Goal: Check status: Check status

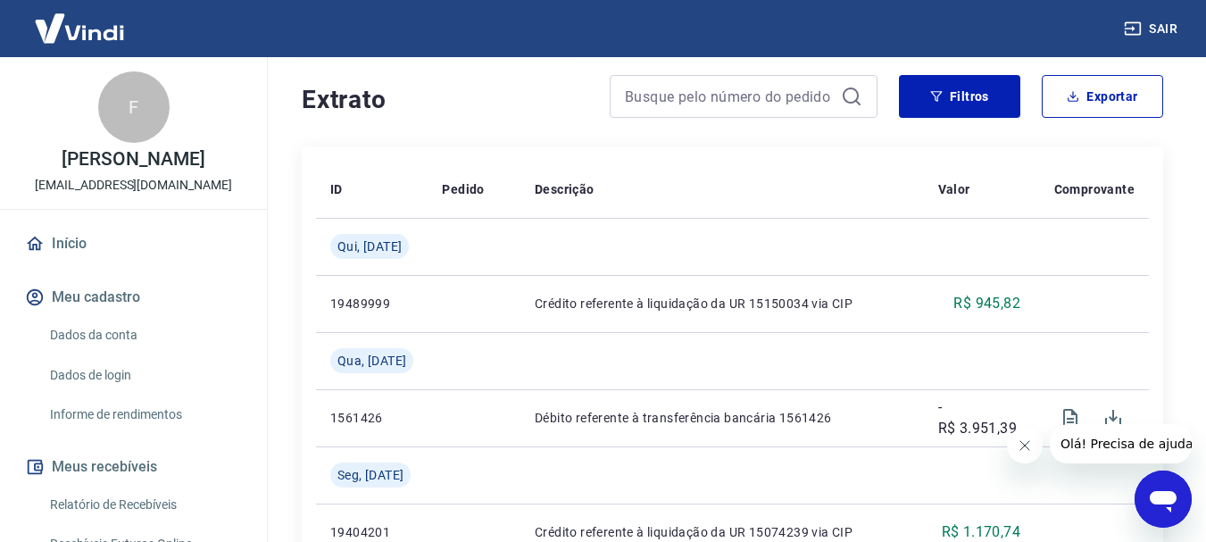
scroll to position [357, 0]
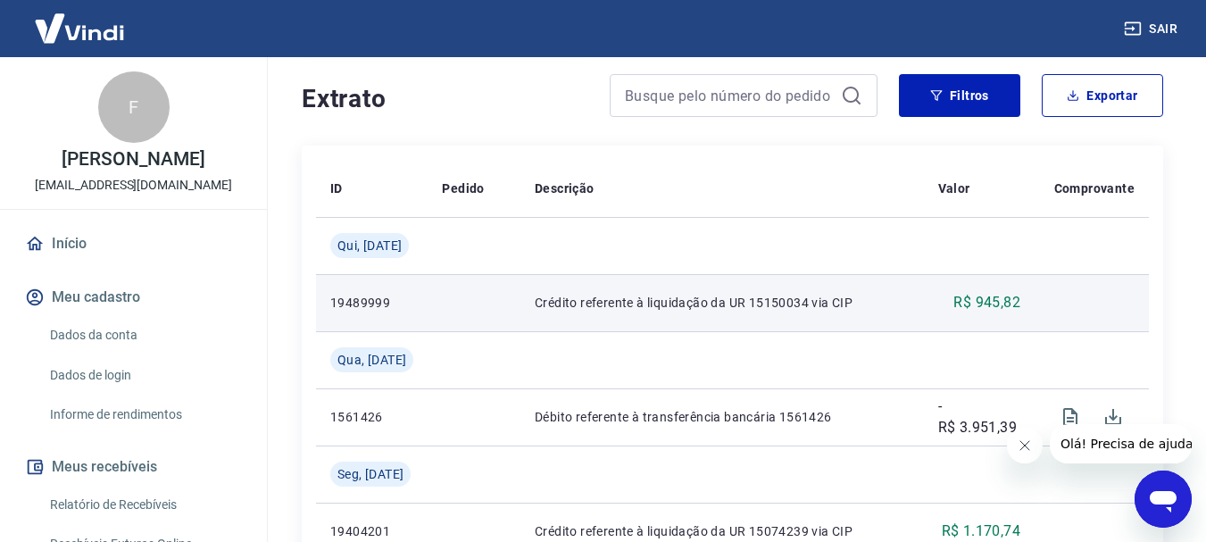
click at [684, 311] on p "Crédito referente à liquidação da UR 15150034 via CIP" at bounding box center [722, 303] width 375 height 18
click at [670, 302] on p "Crédito referente à liquidação da UR 15150034 via CIP" at bounding box center [722, 303] width 375 height 18
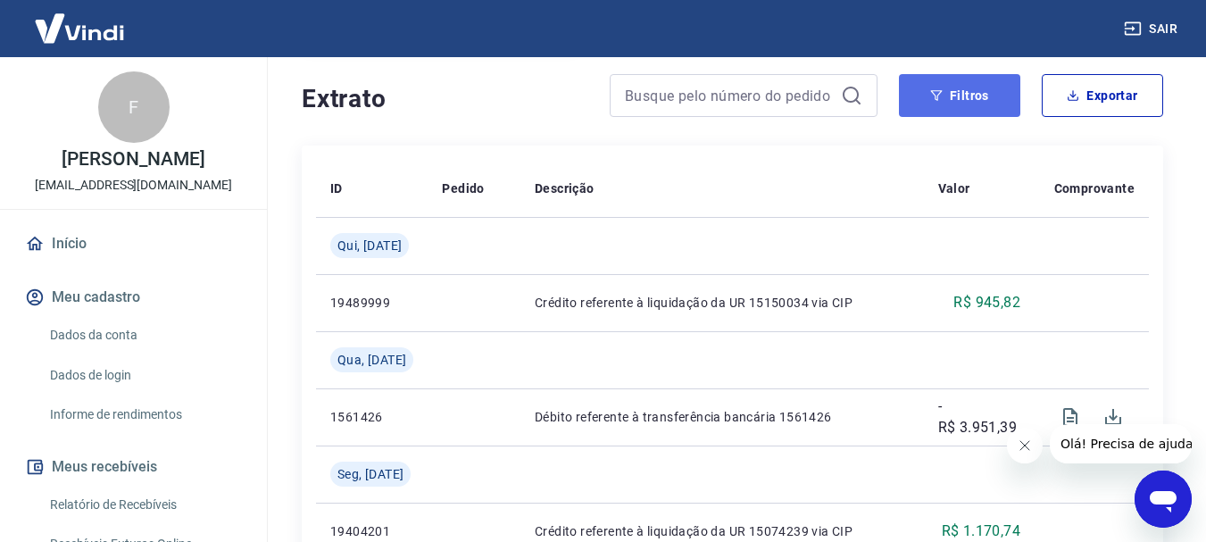
click at [965, 89] on button "Filtros" at bounding box center [959, 95] width 121 height 43
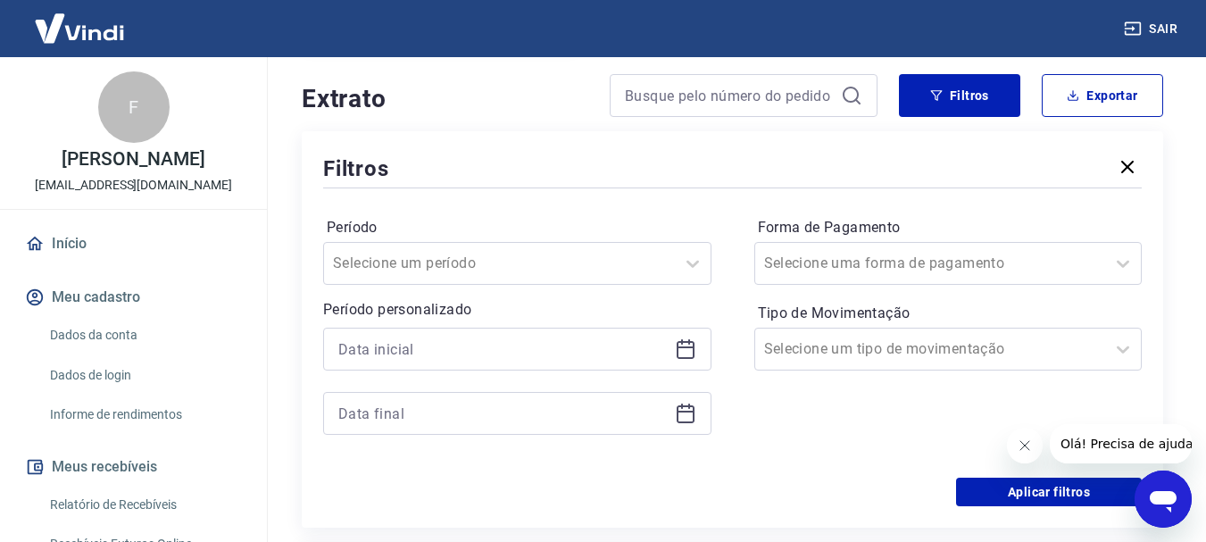
drag, startPoint x: 679, startPoint y: 349, endPoint x: 702, endPoint y: 340, distance: 24.9
click at [686, 347] on icon at bounding box center [685, 348] width 21 height 21
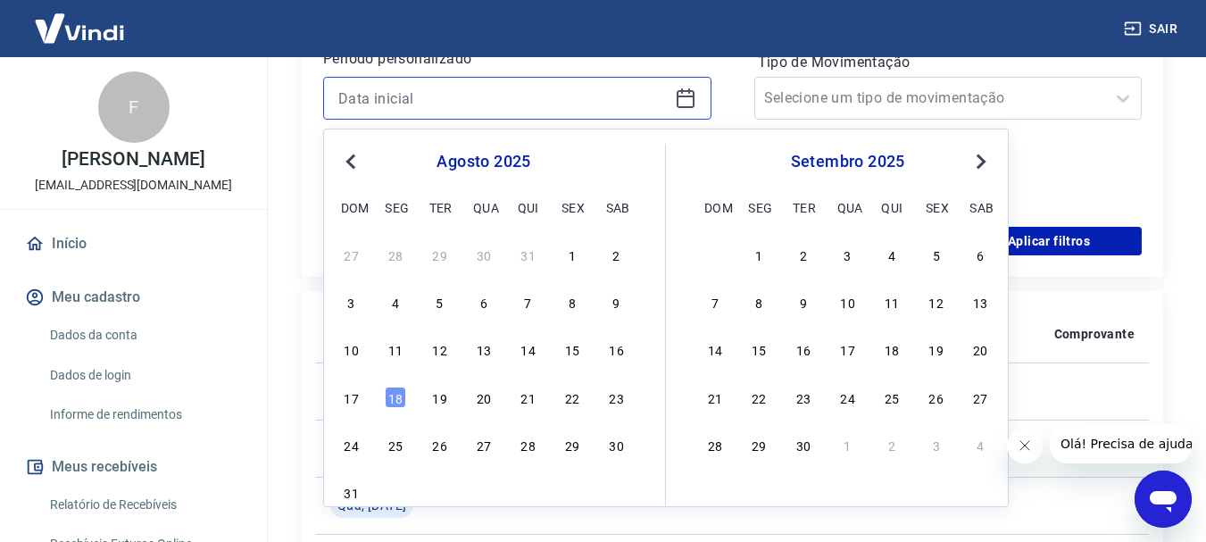
scroll to position [625, 0]
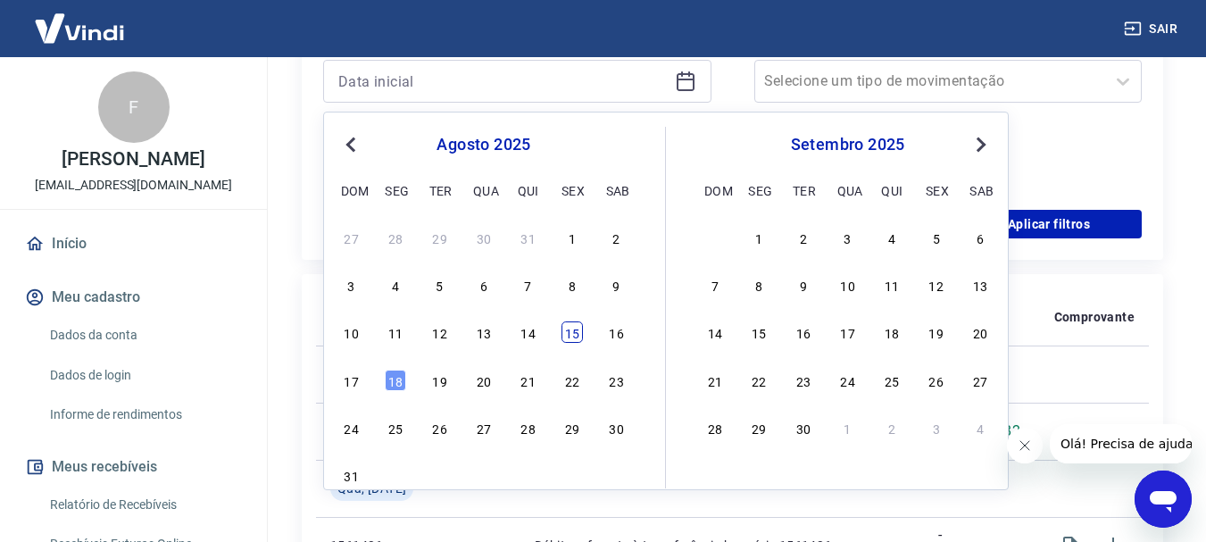
click at [576, 333] on div "15" at bounding box center [571, 331] width 21 height 21
type input "[DATE]"
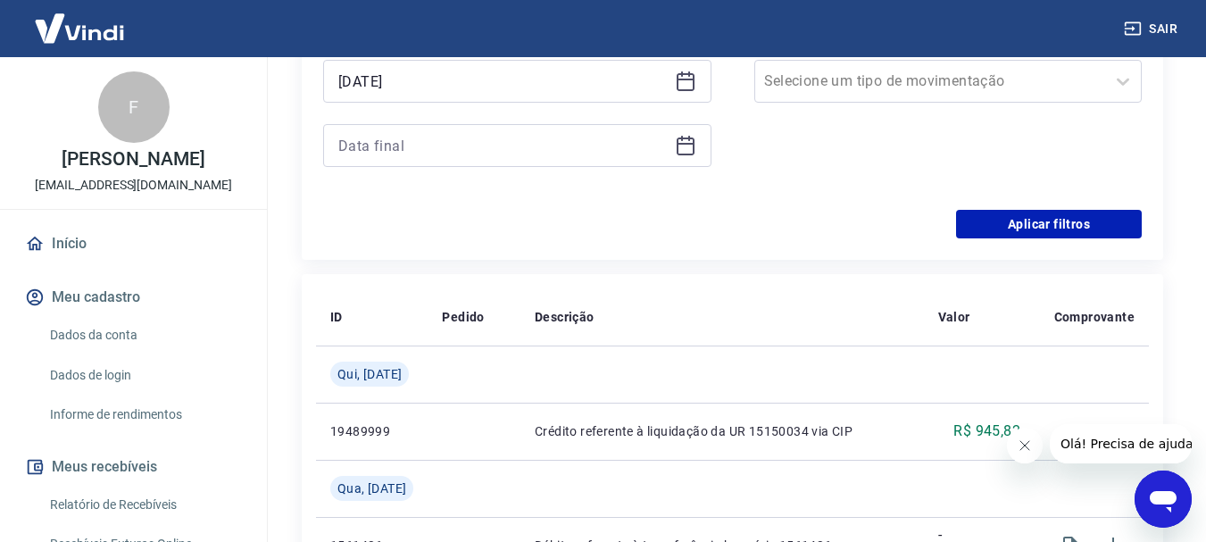
click at [678, 140] on icon at bounding box center [685, 145] width 21 height 21
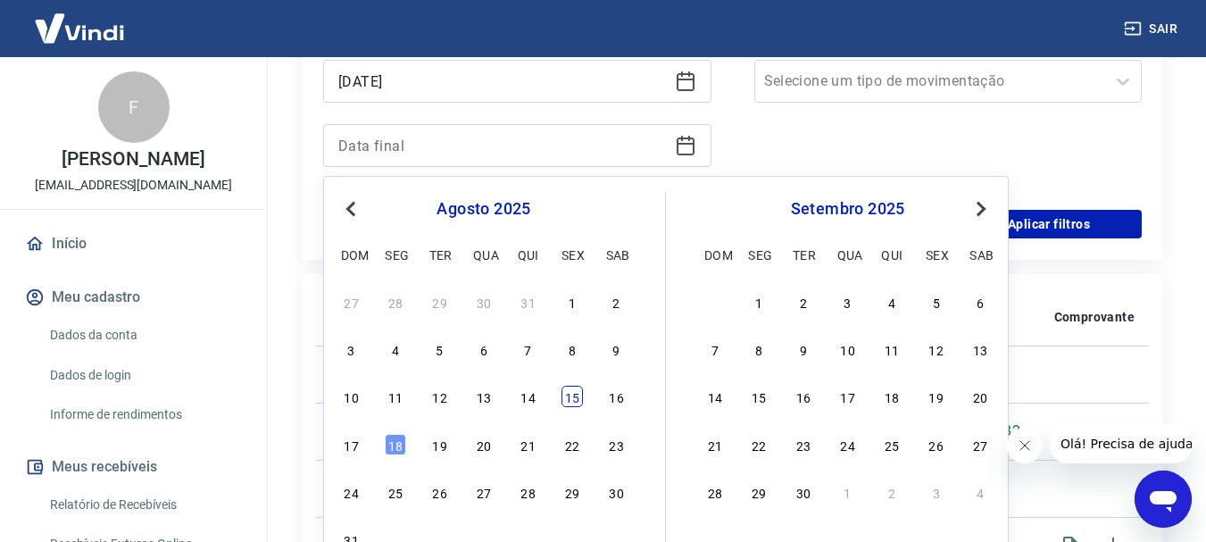
click at [577, 399] on div "15" at bounding box center [571, 396] width 21 height 21
type input "[DATE]"
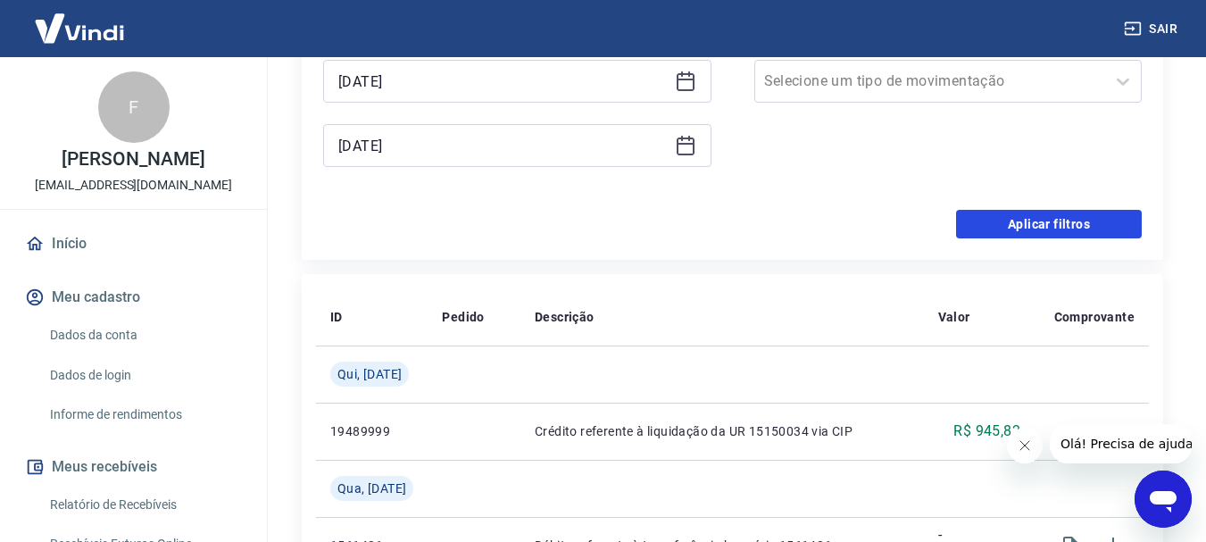
click at [1071, 223] on button "Aplicar filtros" at bounding box center [1049, 224] width 186 height 29
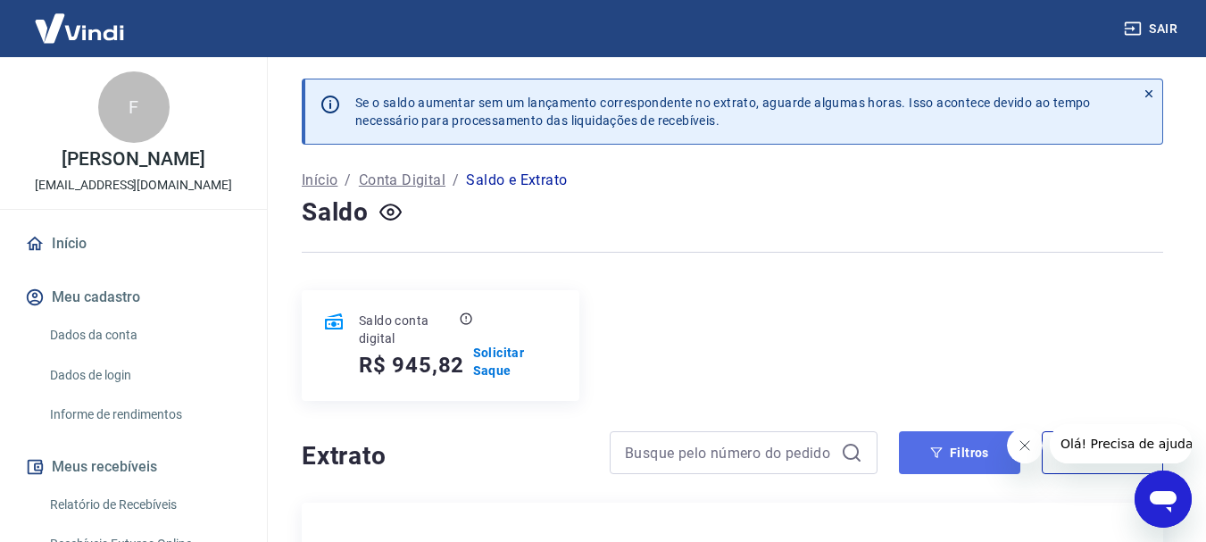
click at [942, 455] on icon "button" at bounding box center [936, 452] width 12 height 12
click at [909, 444] on button "Filtros" at bounding box center [959, 452] width 121 height 43
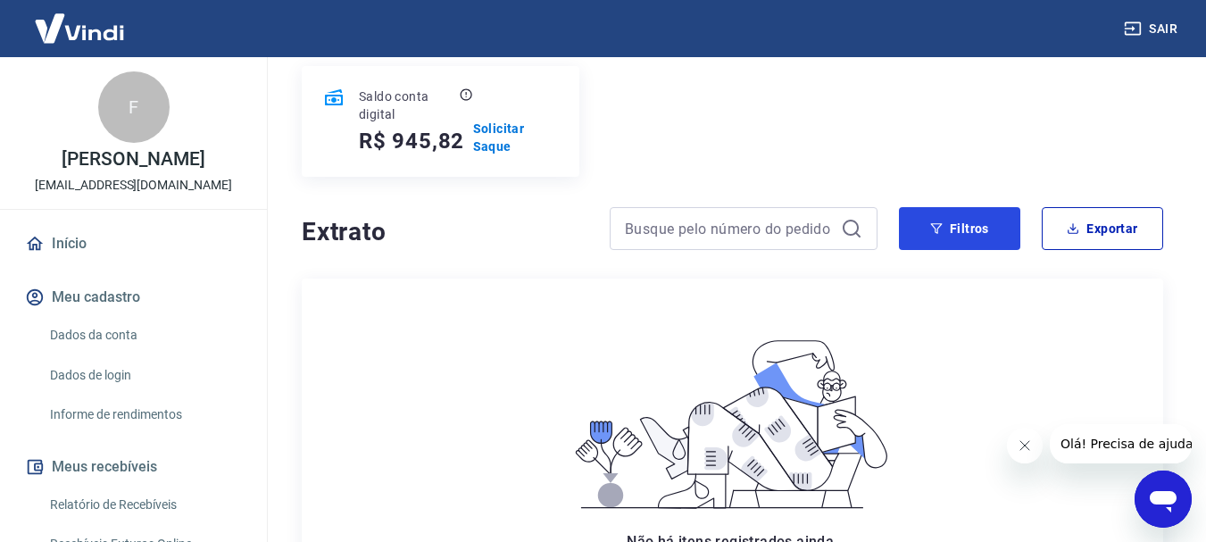
scroll to position [268, 0]
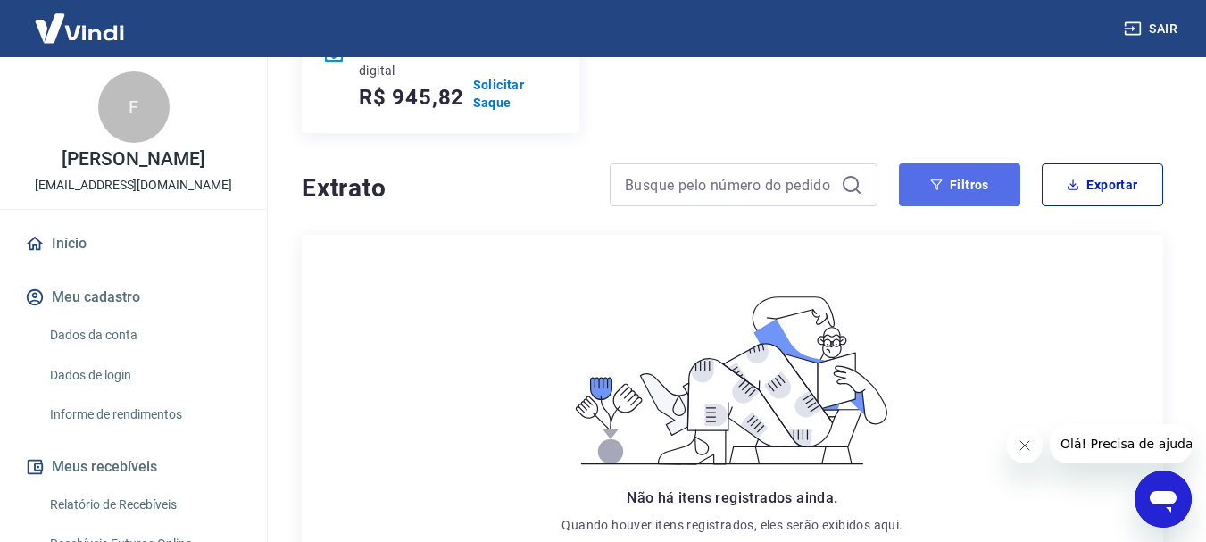
click at [925, 183] on button "Filtros" at bounding box center [959, 184] width 121 height 43
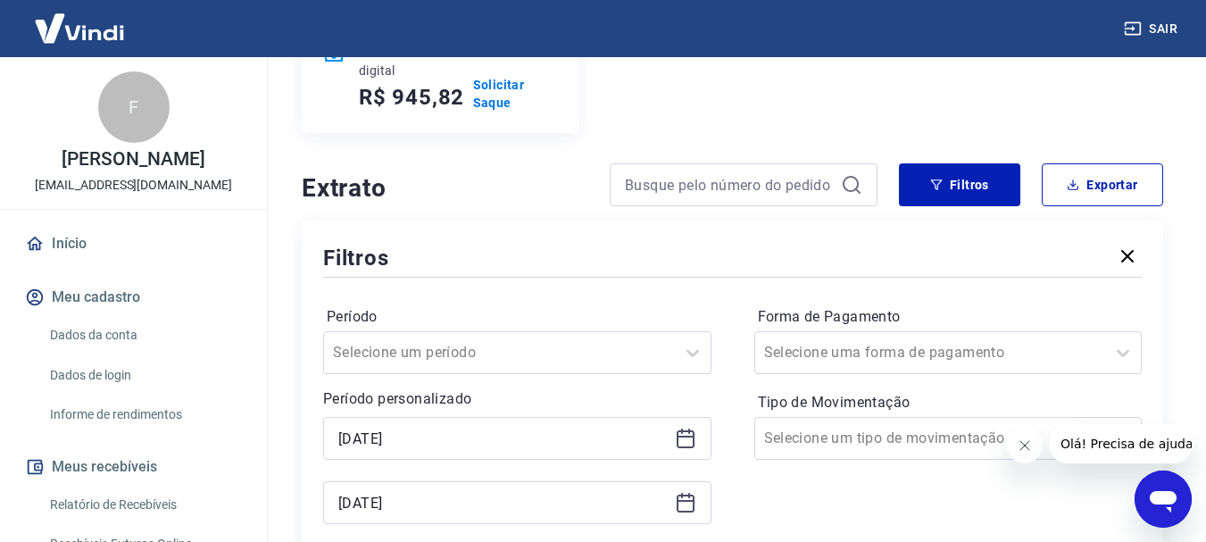
click at [697, 440] on div "[DATE]" at bounding box center [517, 438] width 388 height 43
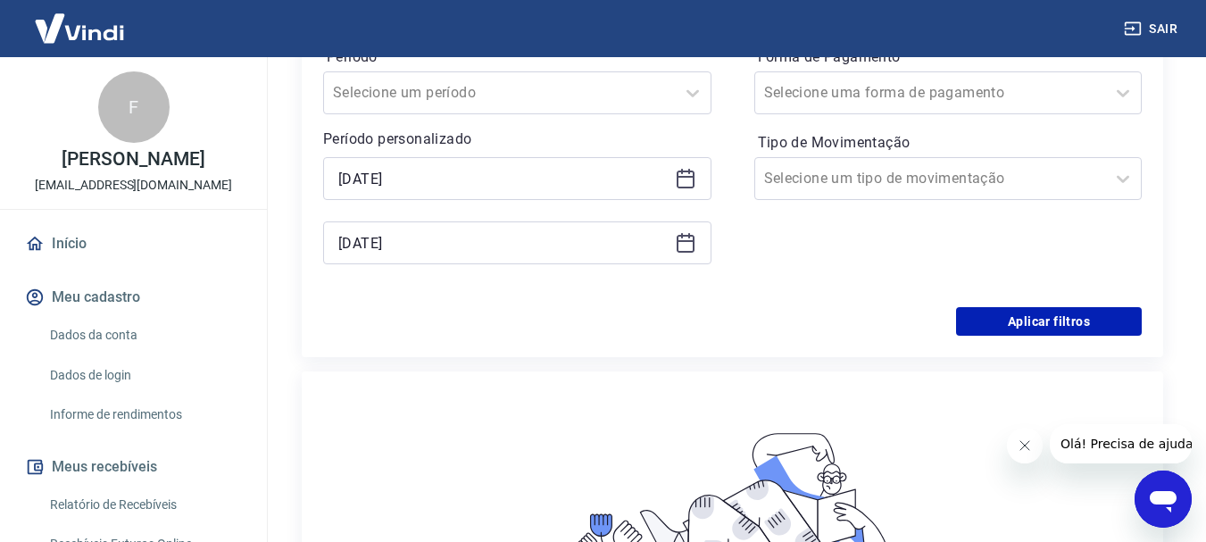
scroll to position [535, 0]
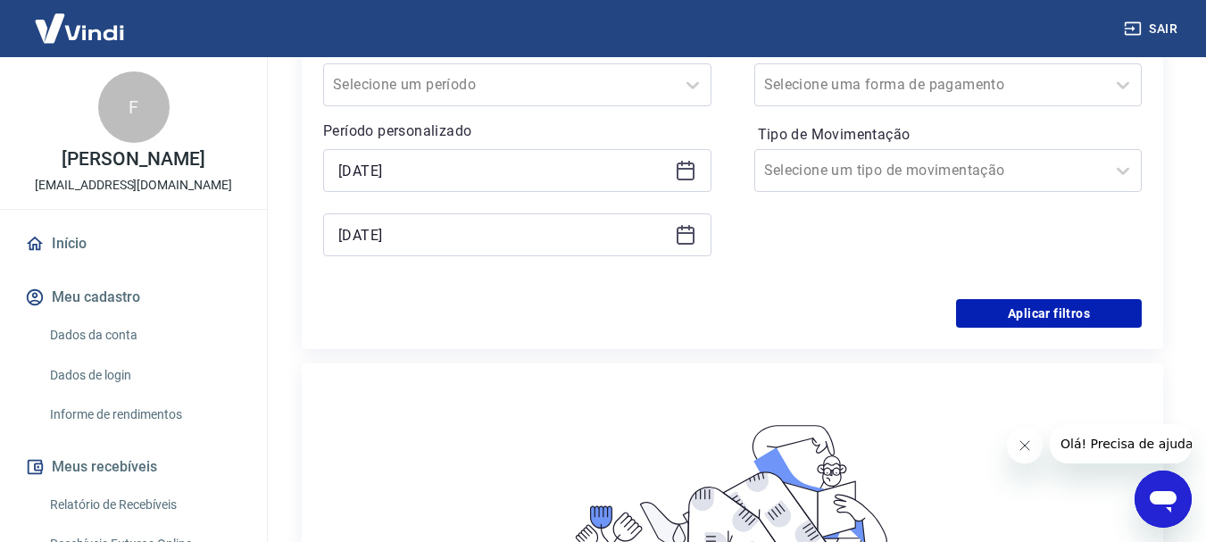
click at [688, 173] on icon at bounding box center [685, 170] width 21 height 21
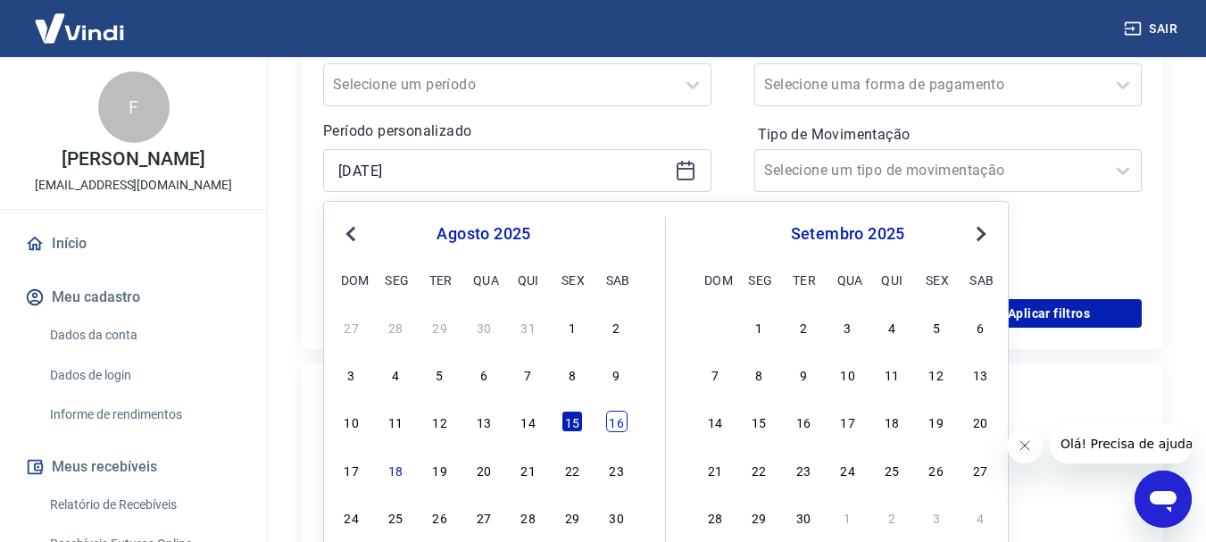
click at [619, 426] on div "16" at bounding box center [616, 421] width 21 height 21
type input "[DATE]"
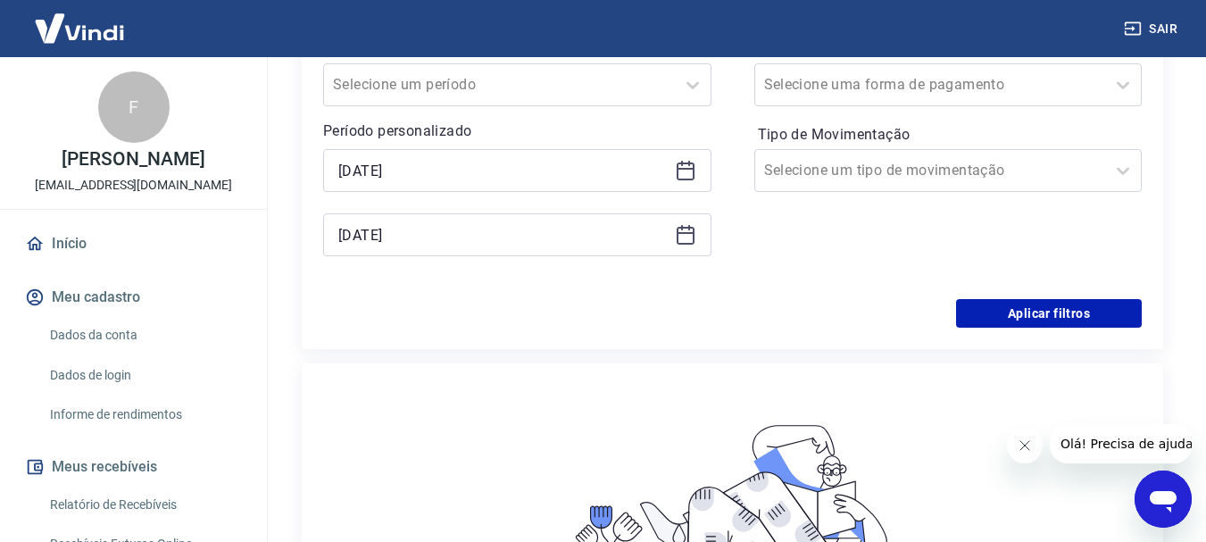
click at [680, 234] on icon at bounding box center [685, 233] width 18 height 2
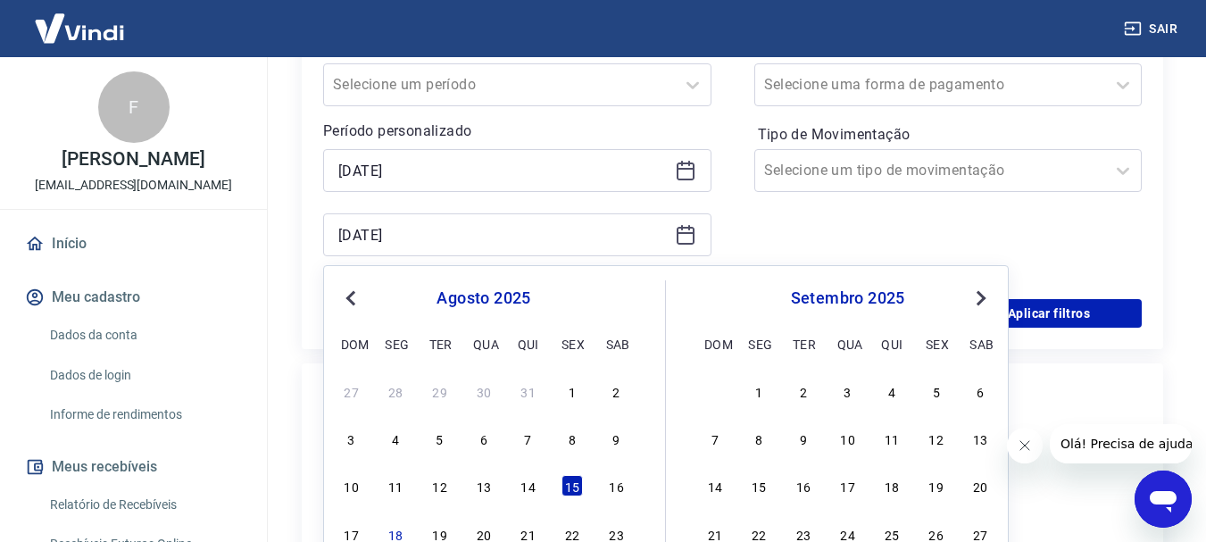
click at [343, 536] on div "17" at bounding box center [351, 533] width 21 height 21
type input "[DATE]"
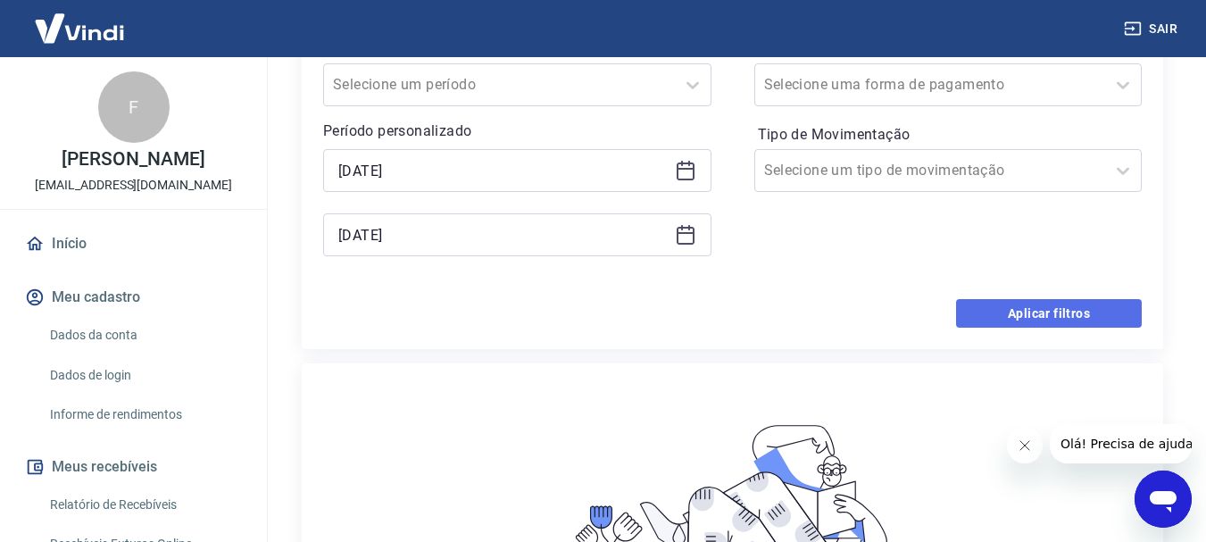
click at [986, 309] on button "Aplicar filtros" at bounding box center [1049, 313] width 186 height 29
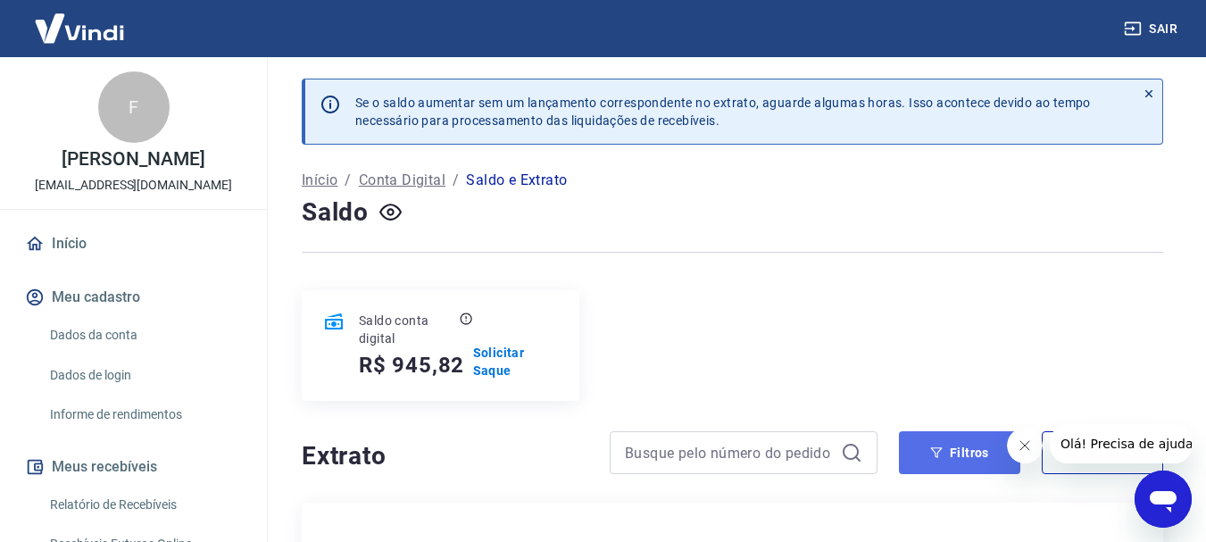
drag, startPoint x: 943, startPoint y: 447, endPoint x: 958, endPoint y: 441, distance: 15.6
click at [944, 447] on button "Filtros" at bounding box center [959, 452] width 121 height 43
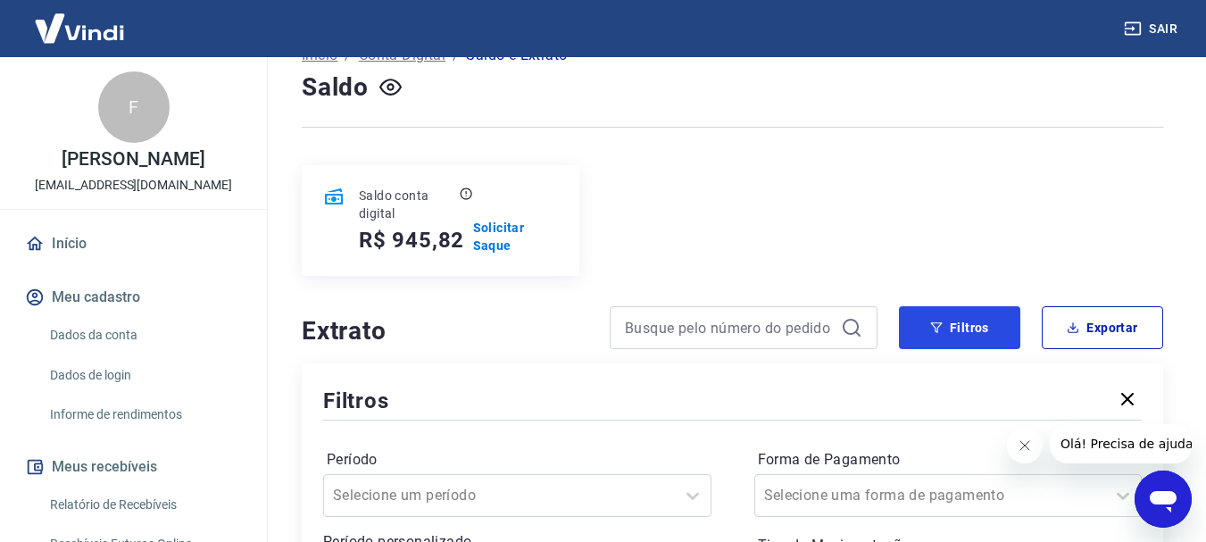
scroll to position [178, 0]
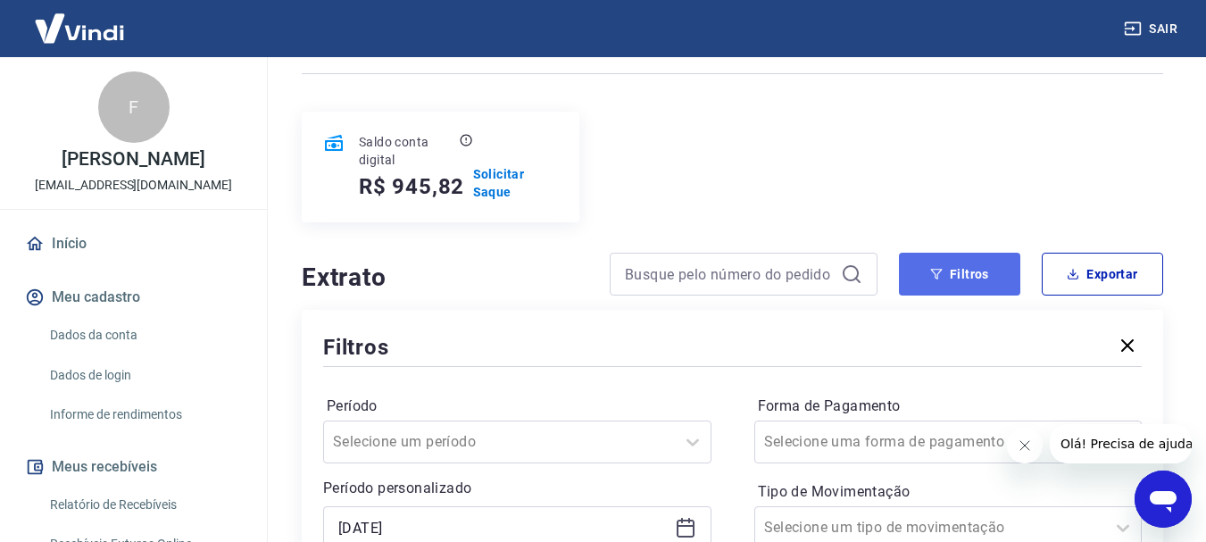
click at [955, 279] on button "Filtros" at bounding box center [959, 274] width 121 height 43
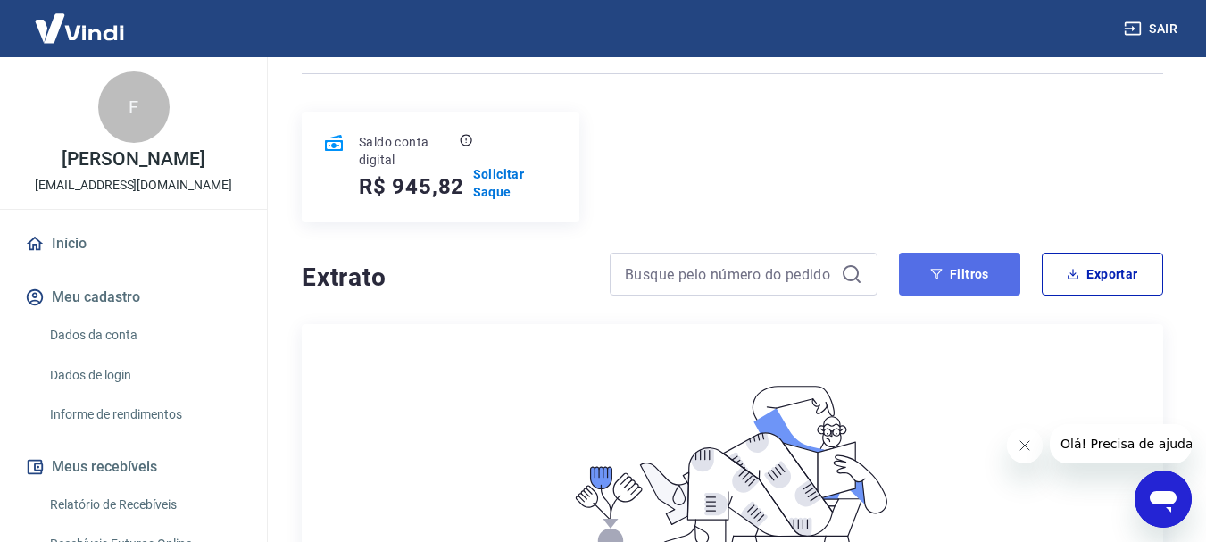
click at [927, 287] on button "Filtros" at bounding box center [959, 274] width 121 height 43
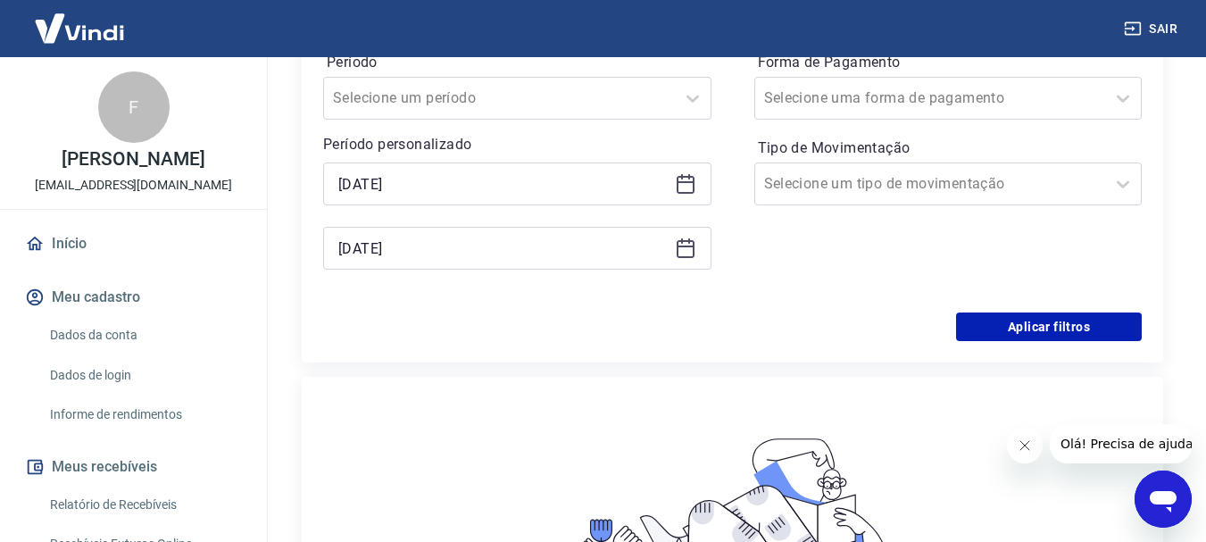
scroll to position [535, 0]
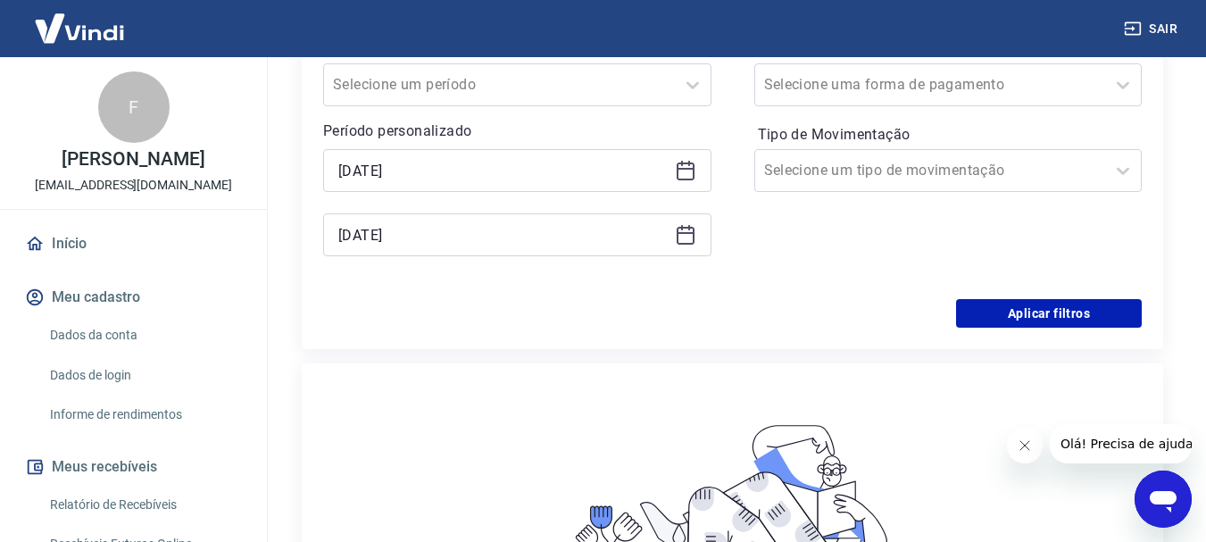
click at [693, 177] on icon at bounding box center [685, 171] width 18 height 18
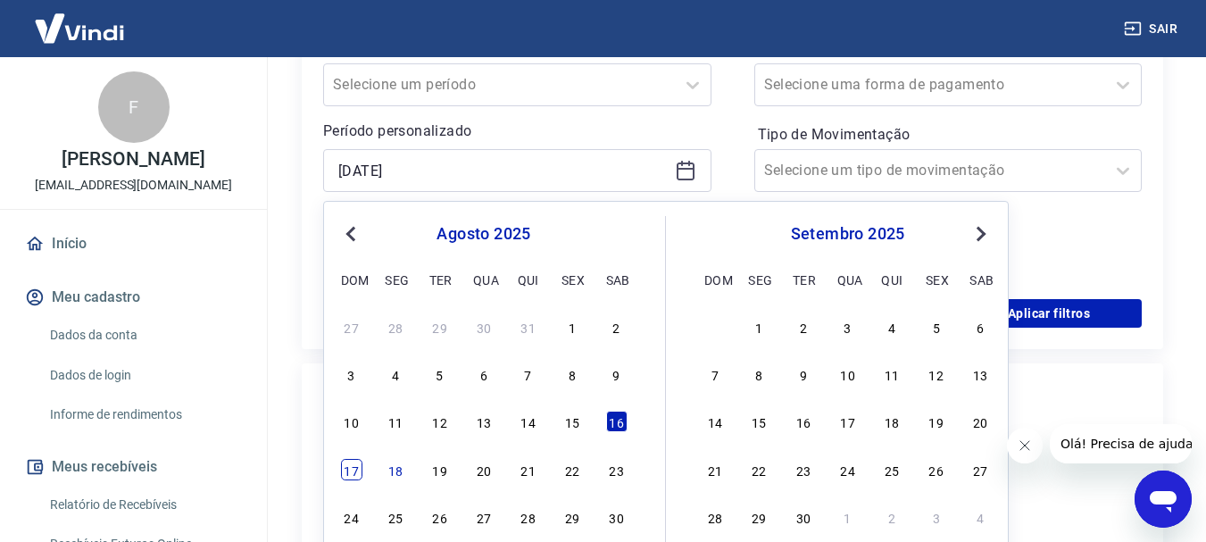
click at [357, 469] on div "17" at bounding box center [351, 469] width 21 height 21
type input "[DATE]"
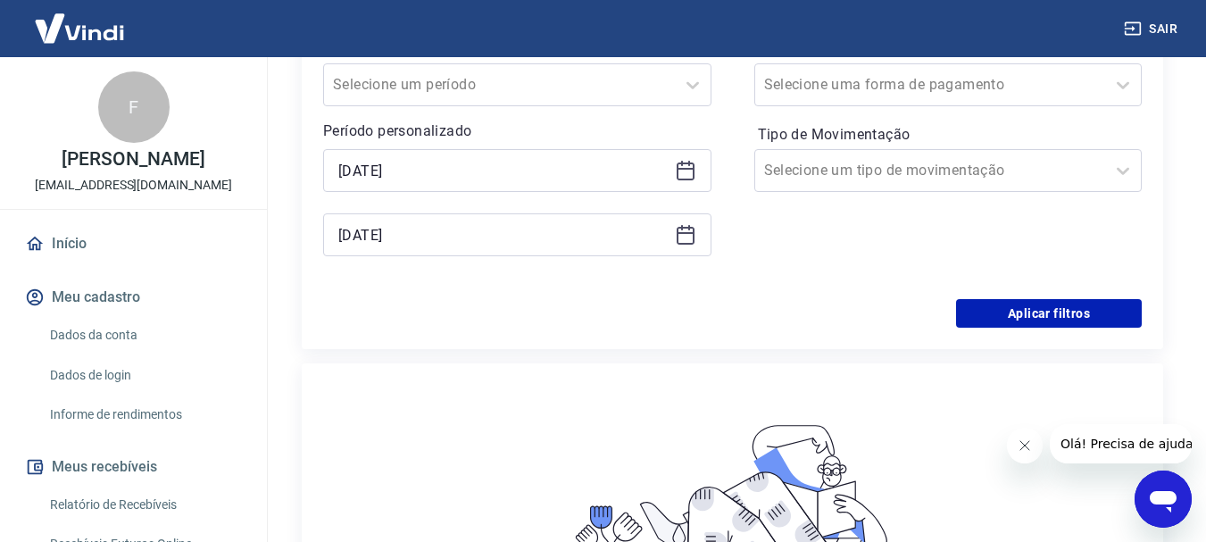
click at [688, 239] on icon at bounding box center [685, 234] width 21 height 21
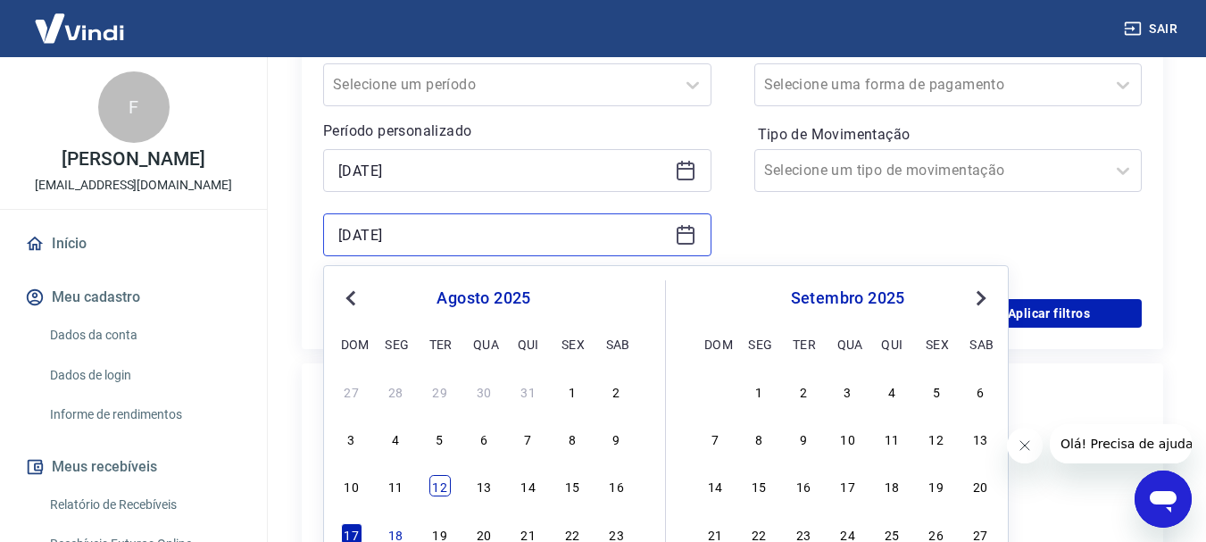
scroll to position [625, 0]
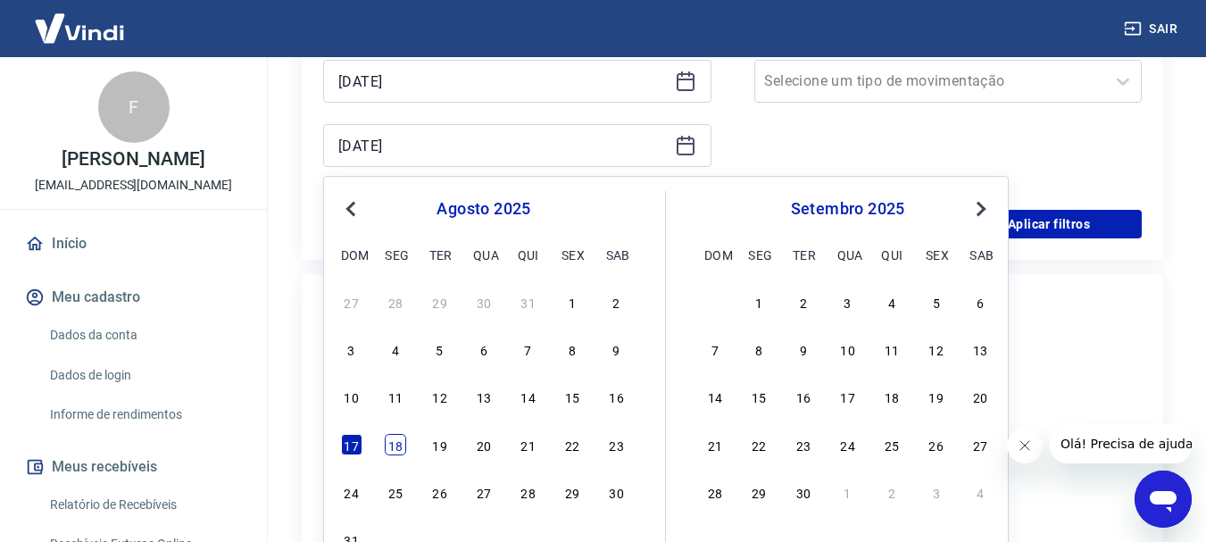
click at [393, 444] on div "18" at bounding box center [395, 444] width 21 height 21
type input "[DATE]"
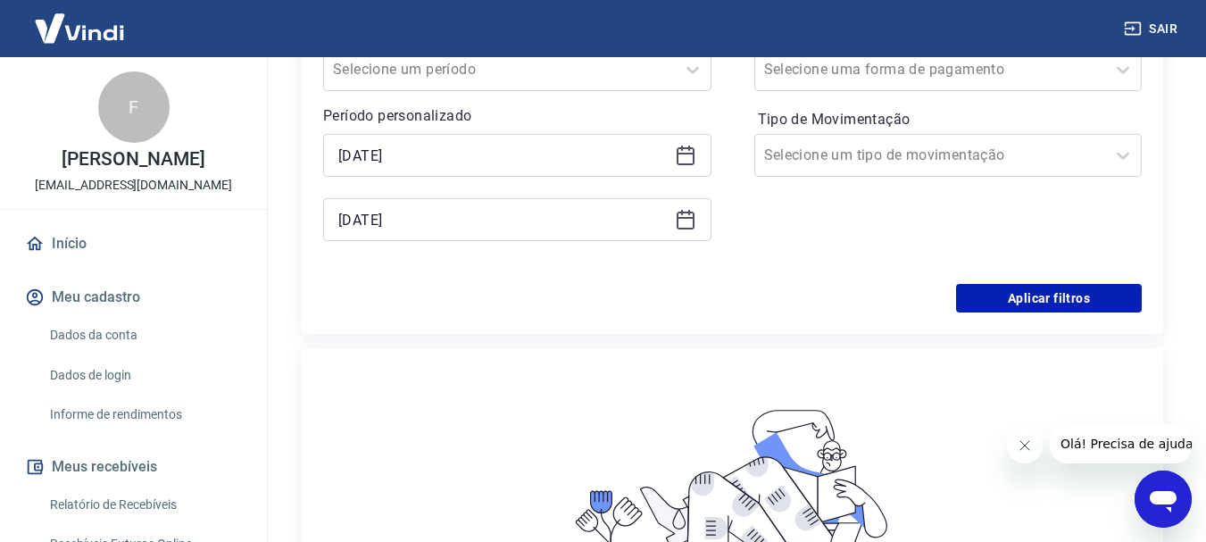
scroll to position [446, 0]
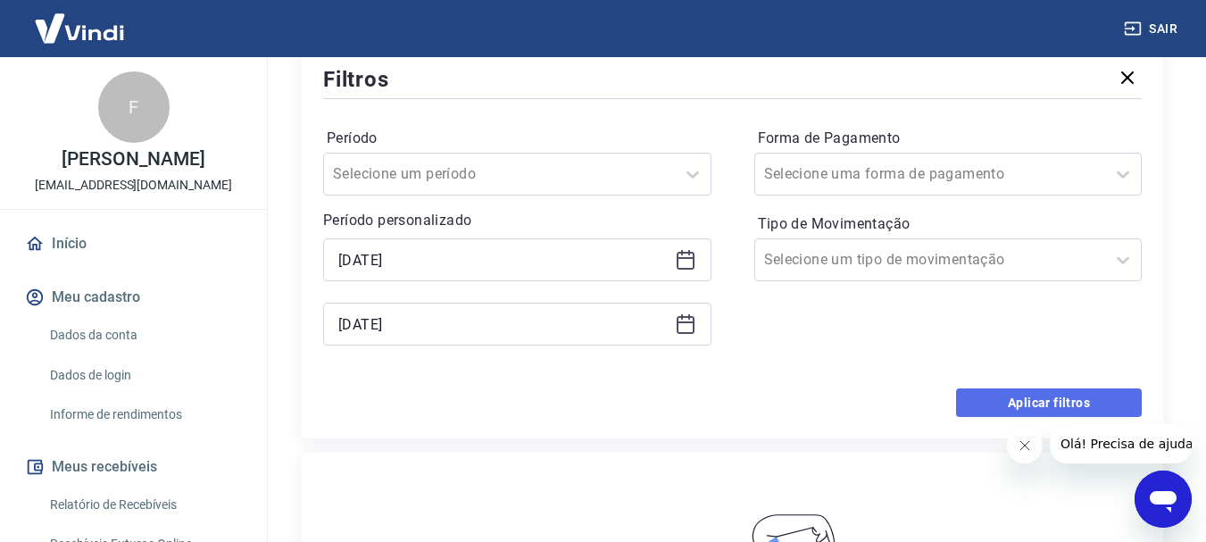
click at [1020, 408] on button "Aplicar filtros" at bounding box center [1049, 402] width 186 height 29
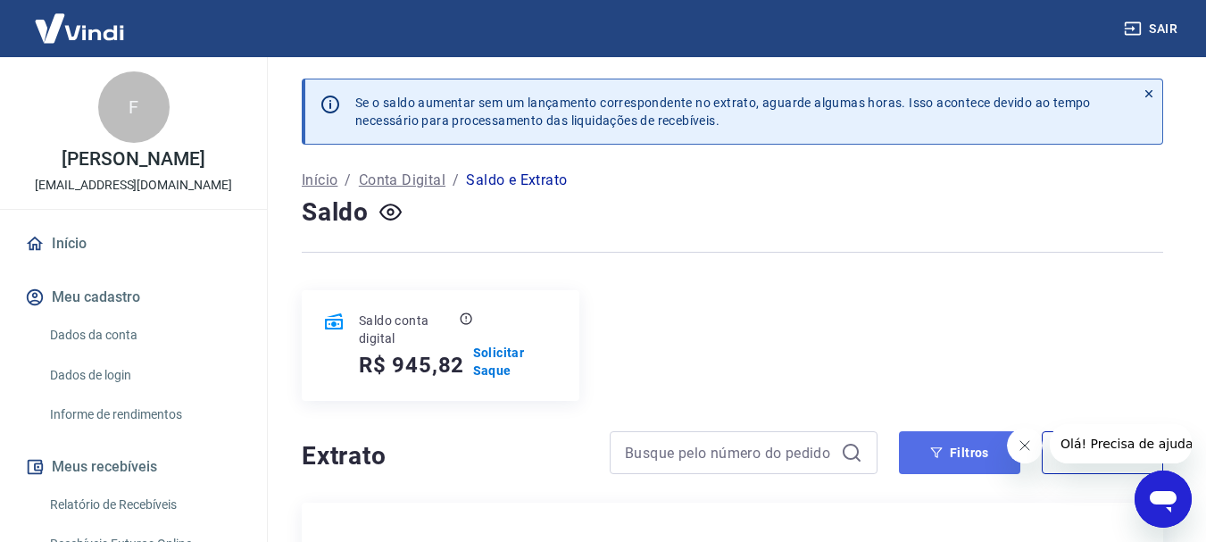
click at [957, 456] on button "Filtros" at bounding box center [959, 452] width 121 height 43
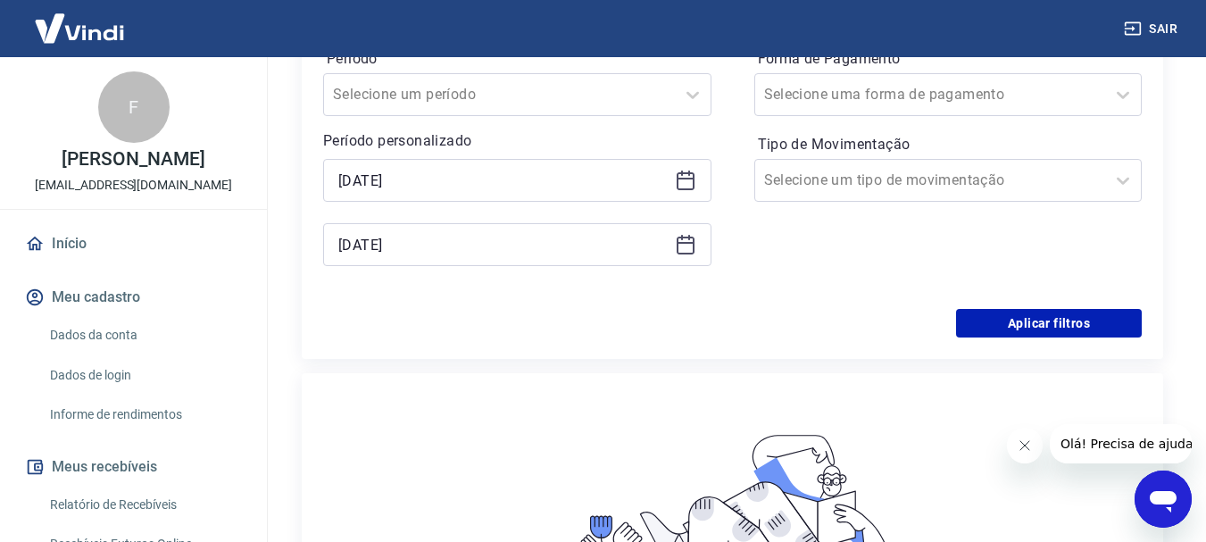
scroll to position [535, 0]
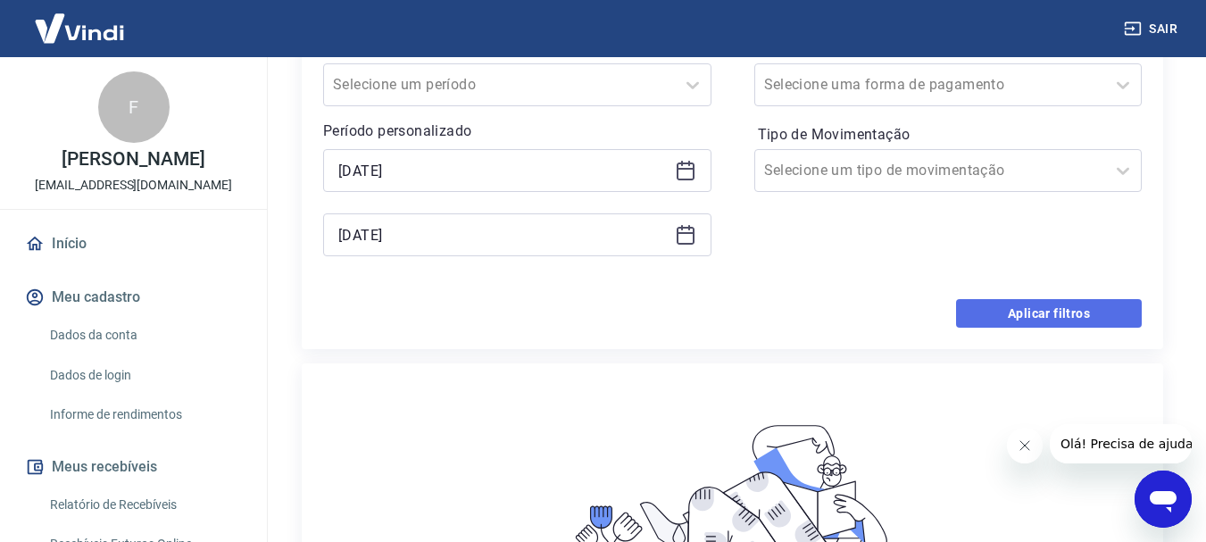
click at [1001, 307] on button "Aplicar filtros" at bounding box center [1049, 313] width 186 height 29
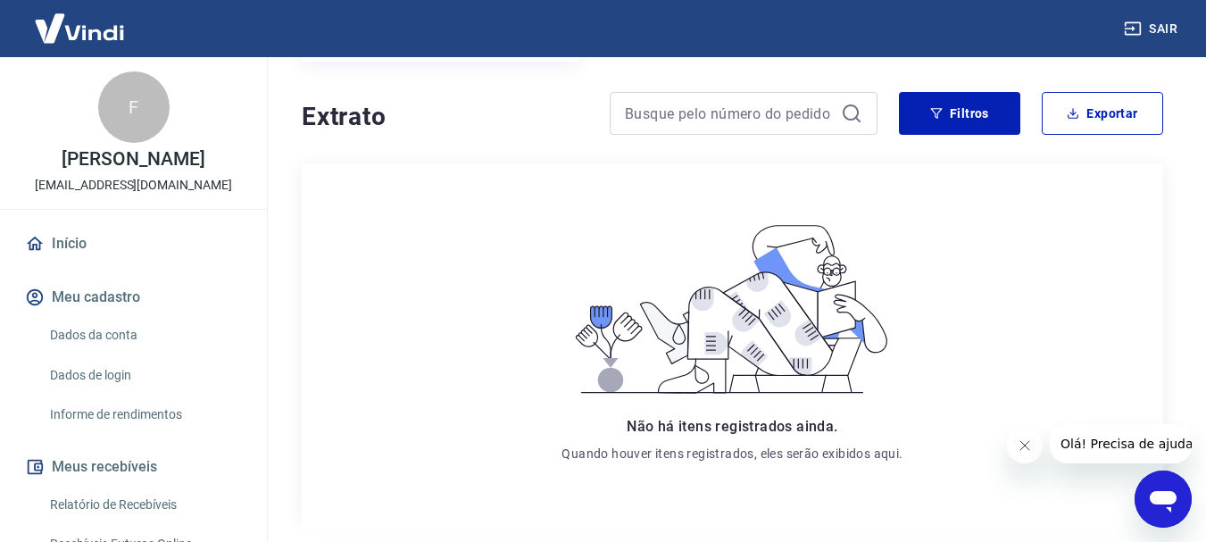
scroll to position [341, 0]
